Goal: Find contact information: Find contact information

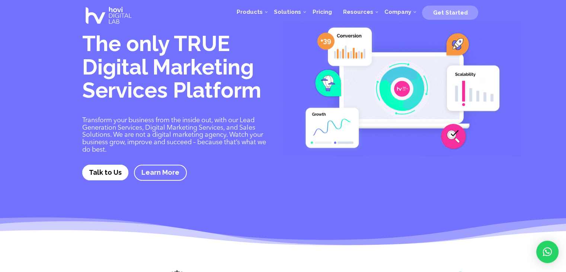
click at [108, 176] on link "Talk to Us" at bounding box center [105, 172] width 46 height 15
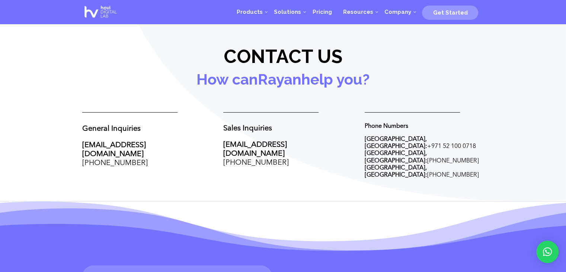
scroll to position [271, 0]
